Goal: Information Seeking & Learning: Learn about a topic

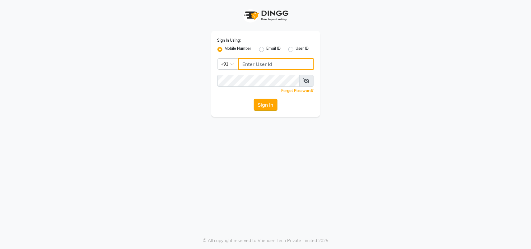
type input "8928837509"
click at [271, 107] on button "Sign In" at bounding box center [266, 105] width 24 height 12
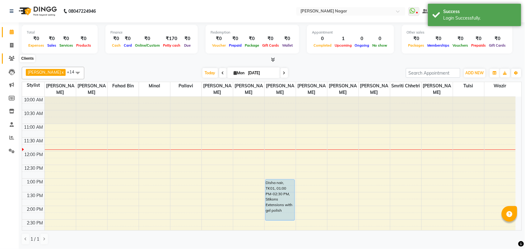
click at [12, 58] on icon at bounding box center [12, 58] width 6 height 5
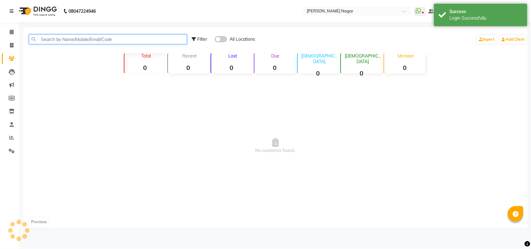
click at [48, 39] on input "text" at bounding box center [108, 40] width 158 height 10
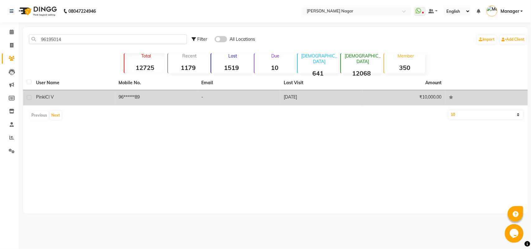
click at [300, 94] on td "31-05-2025" at bounding box center [321, 97] width 83 height 15
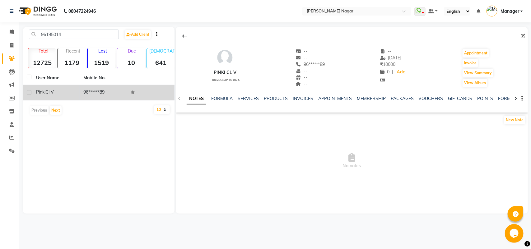
click at [371, 94] on div "NOTES FORMULA SERVICES PRODUCTS INVOICES APPOINTMENTS MEMBERSHIP PACKAGES VOUCH…" at bounding box center [352, 98] width 352 height 21
click at [370, 97] on link "MEMBERSHIP" at bounding box center [371, 99] width 29 height 6
click at [207, 100] on link "SERVICES" at bounding box center [217, 99] width 21 height 6
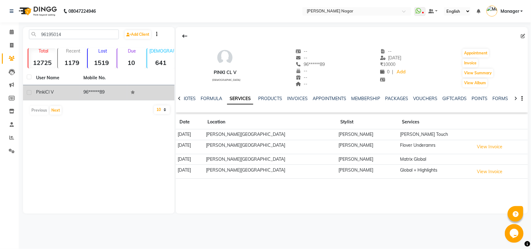
click at [416, 138] on td "Yutika Root Touch" at bounding box center [435, 134] width 74 height 11
click at [431, 135] on td "Yutika Root Touch" at bounding box center [435, 134] width 74 height 11
click at [263, 139] on td "Bbold Mahavir, Mahavir nagar" at bounding box center [270, 134] width 133 height 11
click at [349, 137] on td "[PERSON_NAME]" at bounding box center [368, 134] width 62 height 11
click at [404, 134] on td "Yutika Root Touch" at bounding box center [435, 134] width 74 height 11
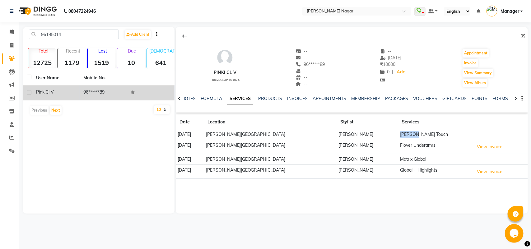
click at [404, 134] on td "Yutika Root Touch" at bounding box center [435, 134] width 74 height 11
click at [467, 143] on td "Flover Underamrs" at bounding box center [435, 147] width 74 height 14
drag, startPoint x: 499, startPoint y: 130, endPoint x: 489, endPoint y: 133, distance: 9.8
click at [490, 133] on td at bounding box center [500, 134] width 56 height 11
click at [489, 133] on td at bounding box center [500, 134] width 56 height 11
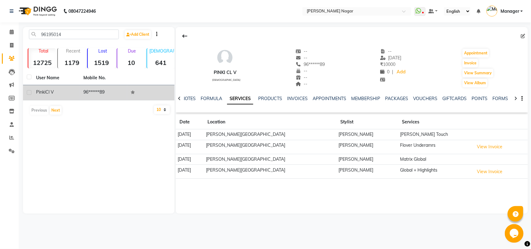
click at [489, 134] on td at bounding box center [500, 134] width 56 height 11
click at [490, 148] on button "View Invoice" at bounding box center [489, 147] width 31 height 10
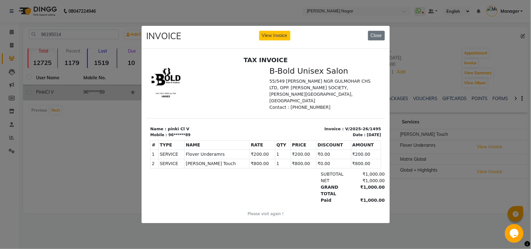
click at [383, 38] on div "INVOICE View Invoice Close" at bounding box center [266, 37] width 248 height 23
click at [378, 35] on button "Close" at bounding box center [376, 36] width 17 height 10
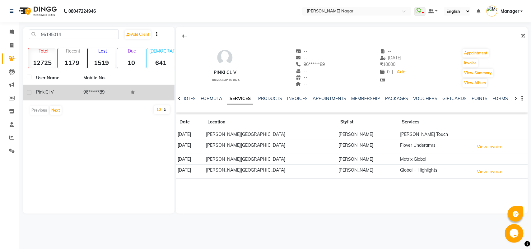
click at [79, 27] on div "96195014 Add Client Total 12725 Recent 1179 Lost 1519 Due 10 Male 641 Female 12…" at bounding box center [98, 120] width 151 height 187
click at [80, 30] on input "96195014" at bounding box center [74, 35] width 90 height 10
type input "9"
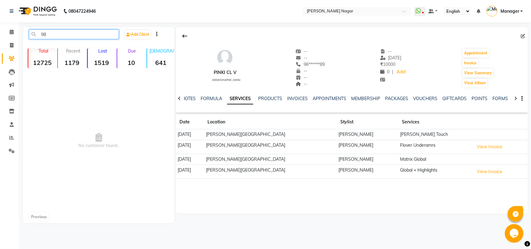
type input "9"
type input "8"
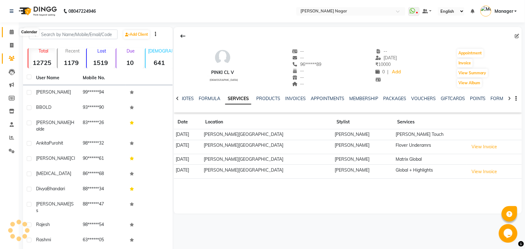
click at [10, 32] on icon at bounding box center [12, 32] width 4 height 5
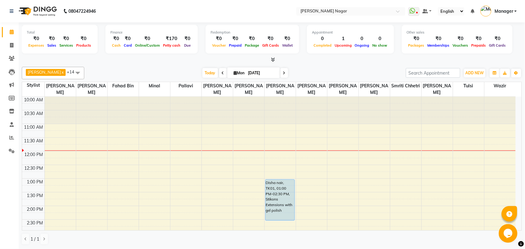
click at [518, 225] on div "Opens Chat This icon Opens the chat window." at bounding box center [509, 233] width 20 height 19
click at [518, 226] on html "Opens Chat This icon Opens the chat window." at bounding box center [509, 233] width 20 height 19
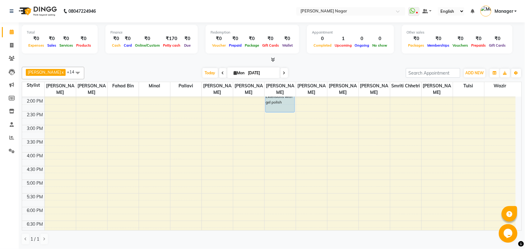
scroll to position [109, 0]
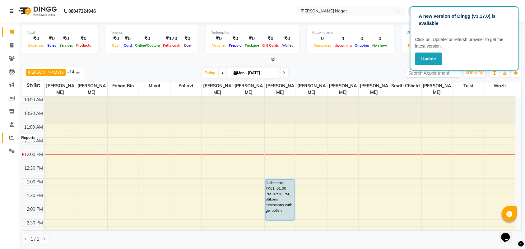
click at [11, 137] on icon at bounding box center [11, 137] width 5 height 5
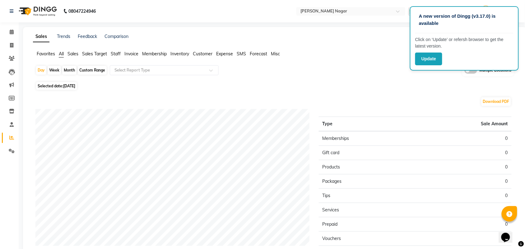
click at [67, 70] on div "Month" at bounding box center [69, 70] width 14 height 9
select select "9"
select select "2025"
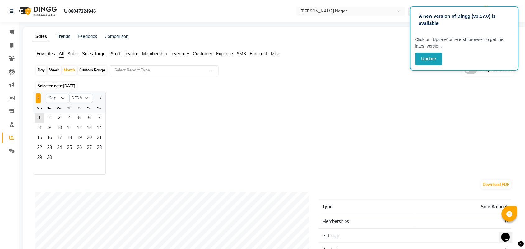
click at [37, 100] on button "Previous month" at bounding box center [38, 98] width 5 height 10
select select "8"
click at [77, 117] on span "1" at bounding box center [79, 119] width 10 height 10
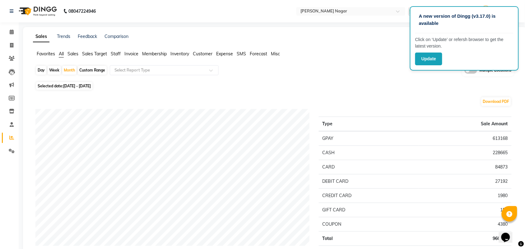
click at [116, 55] on span "Staff" at bounding box center [116, 54] width 10 height 6
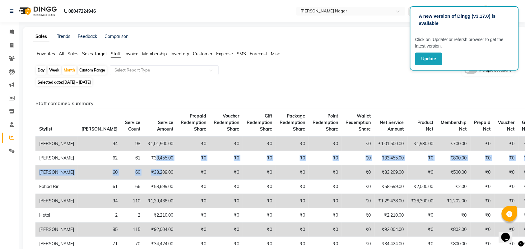
drag, startPoint x: 117, startPoint y: 165, endPoint x: 124, endPoint y: 192, distance: 27.9
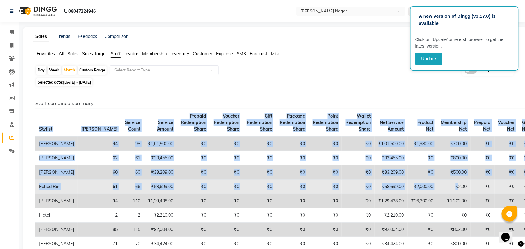
scroll to position [16, 0]
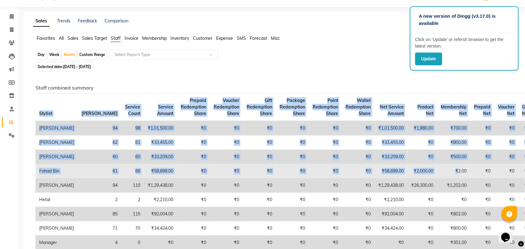
drag, startPoint x: 523, startPoint y: 171, endPoint x: 416, endPoint y: 187, distance: 107.9
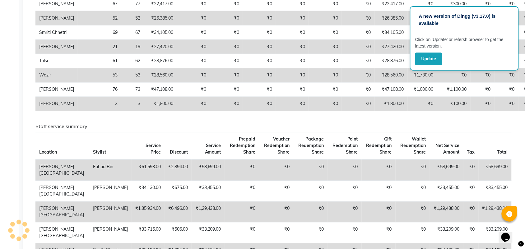
scroll to position [290, 0]
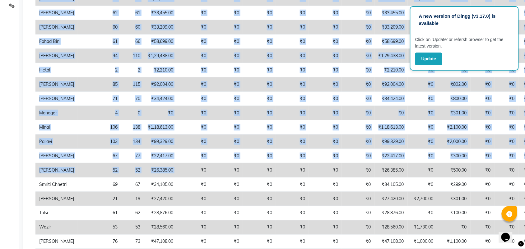
drag, startPoint x: 21, startPoint y: 140, endPoint x: 171, endPoint y: 264, distance: 195.3
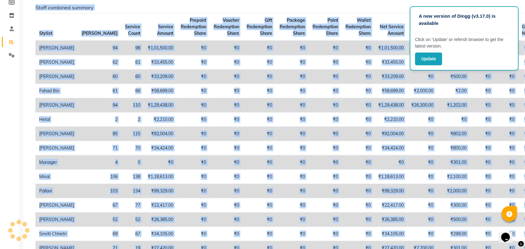
scroll to position [0, 0]
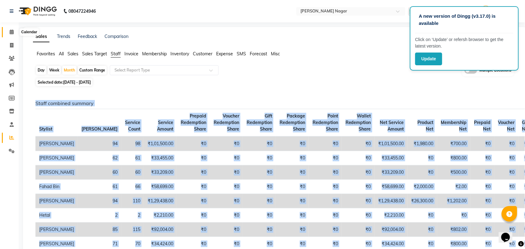
click at [12, 33] on icon at bounding box center [12, 32] width 4 height 5
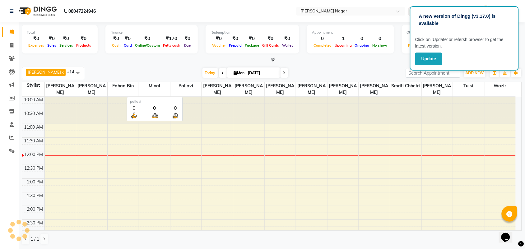
scroll to position [55, 0]
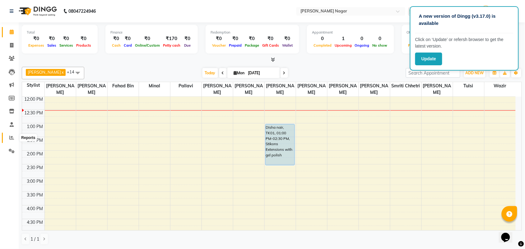
click at [11, 135] on icon at bounding box center [11, 137] width 5 height 5
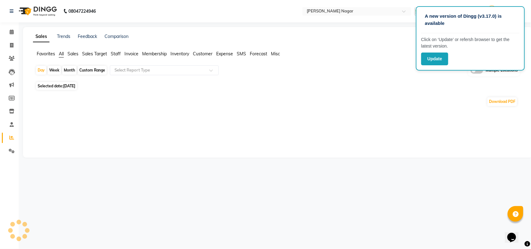
click at [75, 68] on div "Month" at bounding box center [69, 70] width 14 height 9
select select "9"
select select "2025"
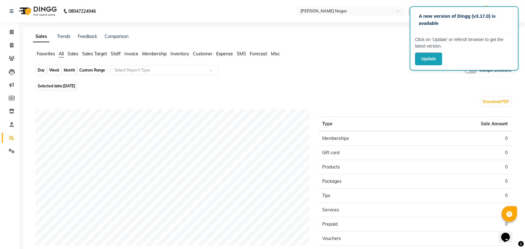
click at [69, 69] on div "Month" at bounding box center [69, 70] width 14 height 9
select select "9"
select select "2025"
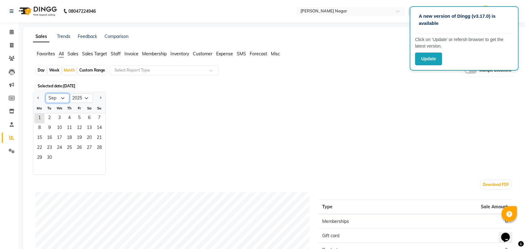
click at [59, 98] on select "Jan Feb Mar Apr May Jun Jul Aug Sep Oct Nov Dec" at bounding box center [58, 98] width 24 height 9
select select "8"
click at [46, 94] on select "Jan Feb Mar Apr May Jun Jul Aug Sep Oct Nov Dec" at bounding box center [58, 98] width 24 height 9
click at [76, 115] on span "1" at bounding box center [79, 119] width 10 height 10
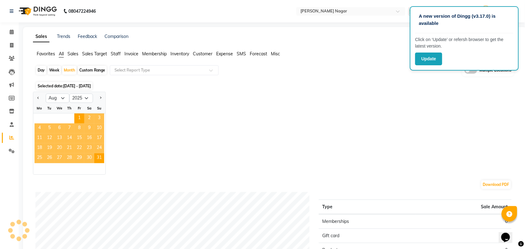
click at [68, 55] on span "Sales" at bounding box center [72, 54] width 11 height 6
